Goal: Information Seeking & Learning: Learn about a topic

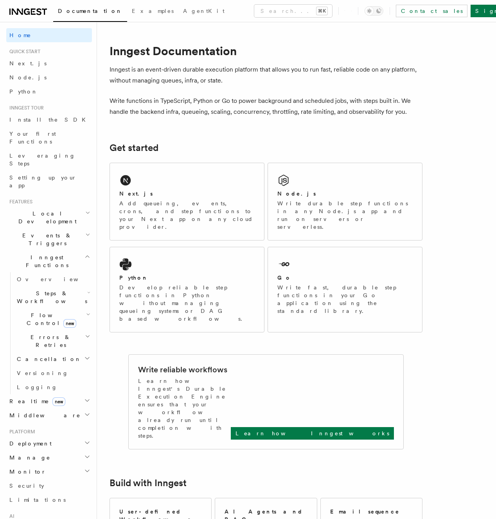
click at [64, 465] on h2 "Monitor" at bounding box center [49, 472] width 86 height 14
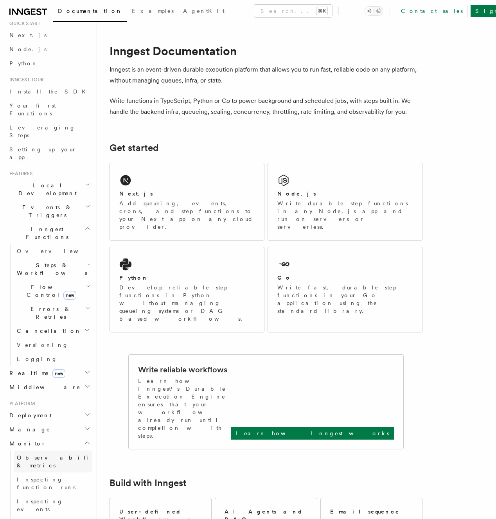
scroll to position [45, 0]
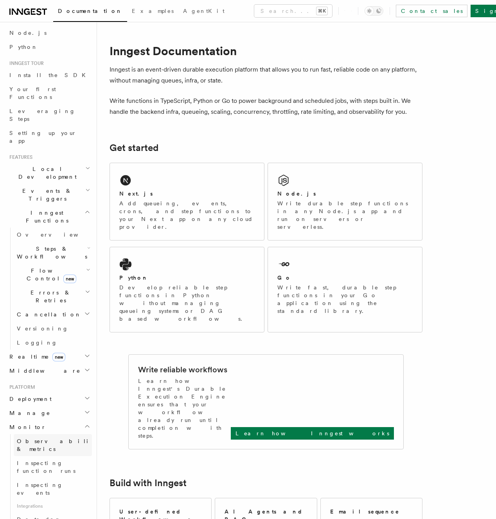
click at [63, 434] on link "Observability & metrics" at bounding box center [53, 445] width 78 height 22
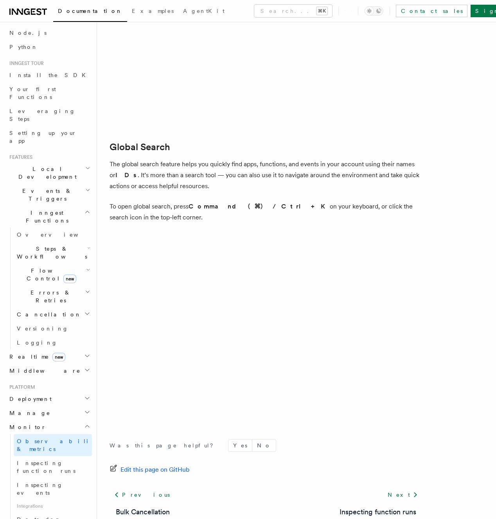
scroll to position [3291, 0]
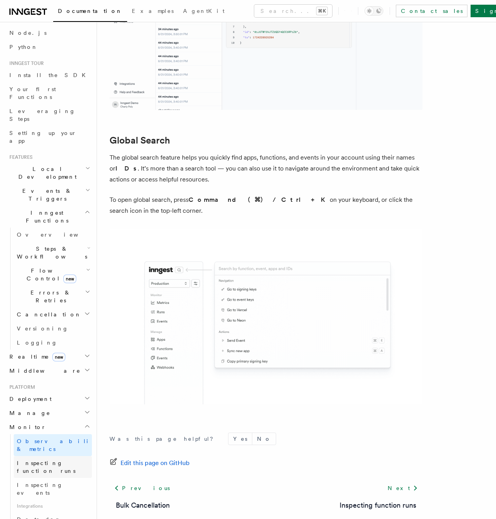
click at [43, 456] on link "Inspecting function runs" at bounding box center [53, 467] width 78 height 22
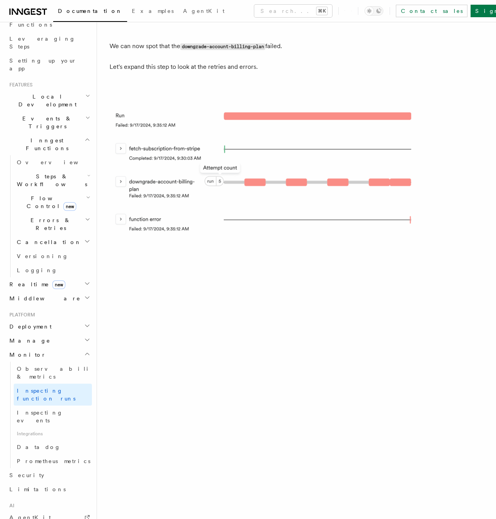
scroll to position [123, 0]
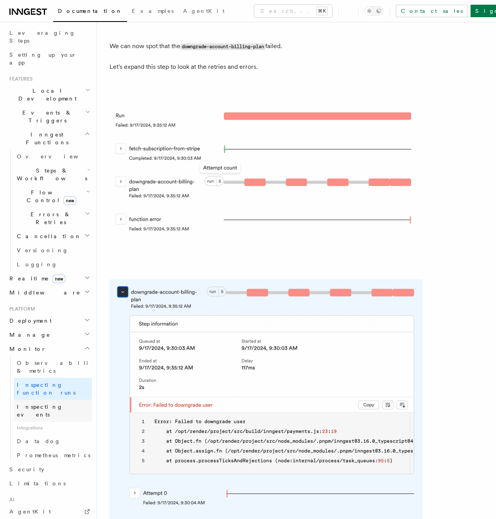
click at [51, 400] on link "Inspecting events" at bounding box center [53, 411] width 78 height 22
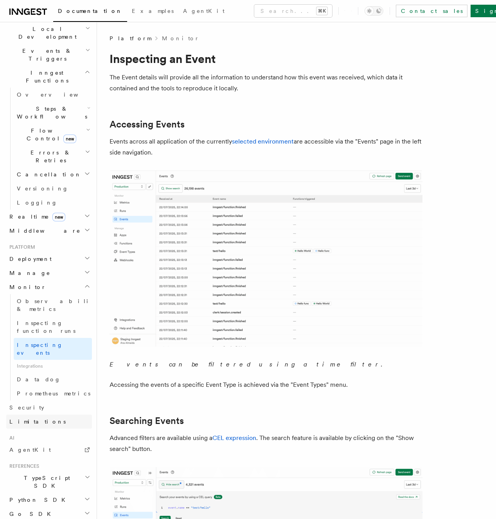
click at [51, 415] on link "Limitations" at bounding box center [49, 422] width 86 height 14
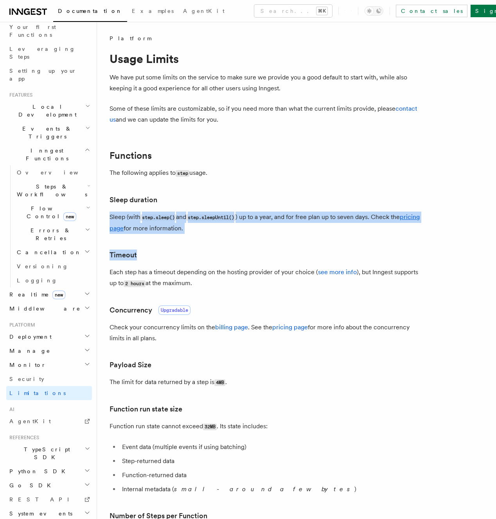
drag, startPoint x: 260, startPoint y: 222, endPoint x: 259, endPoint y: 260, distance: 38.3
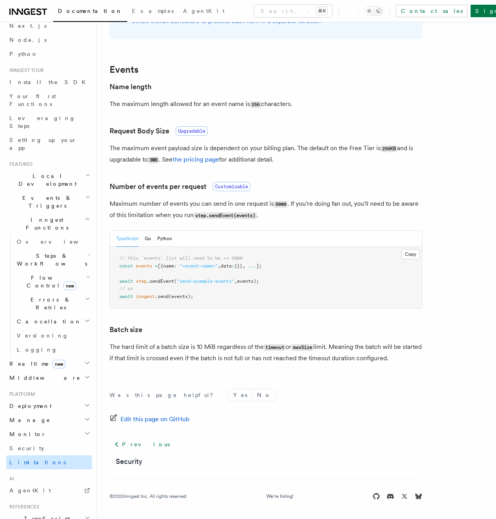
scroll to position [0, 0]
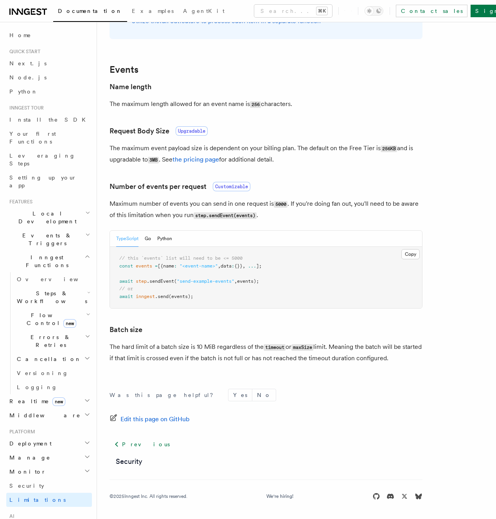
click at [74, 308] on h2 "Flow Control new" at bounding box center [53, 319] width 78 height 22
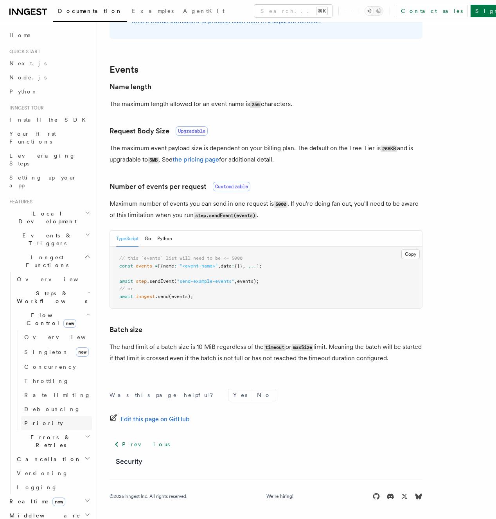
click at [70, 416] on link "Priority" at bounding box center [56, 423] width 71 height 14
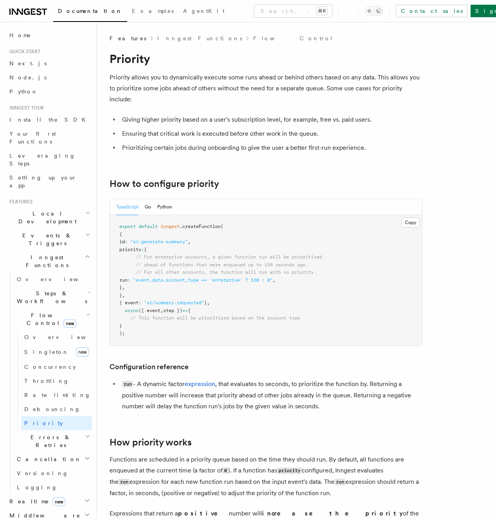
click at [52, 289] on span "Steps & Workflows" at bounding box center [51, 297] width 74 height 16
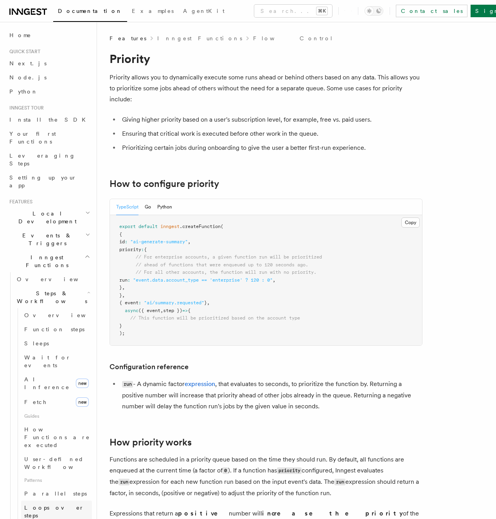
click at [56, 505] on span "Loops over steps" at bounding box center [54, 512] width 60 height 14
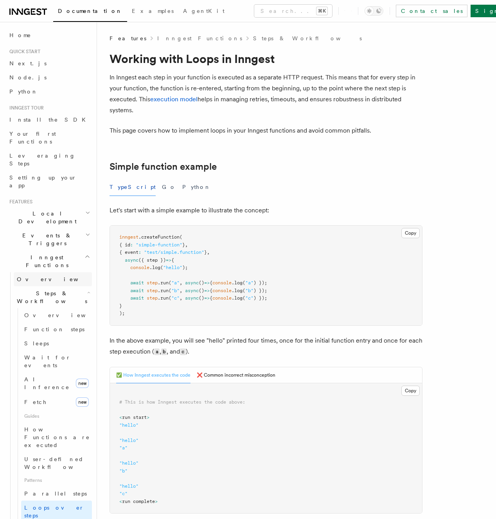
click at [30, 276] on span "Overview" at bounding box center [57, 279] width 81 height 6
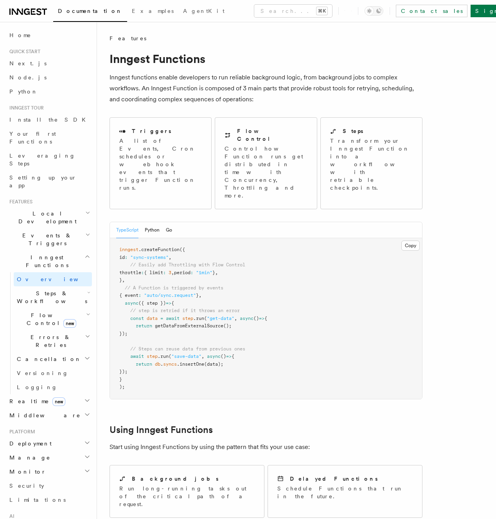
click at [87, 232] on icon "button" at bounding box center [87, 235] width 5 height 6
